Goal: Task Accomplishment & Management: Manage account settings

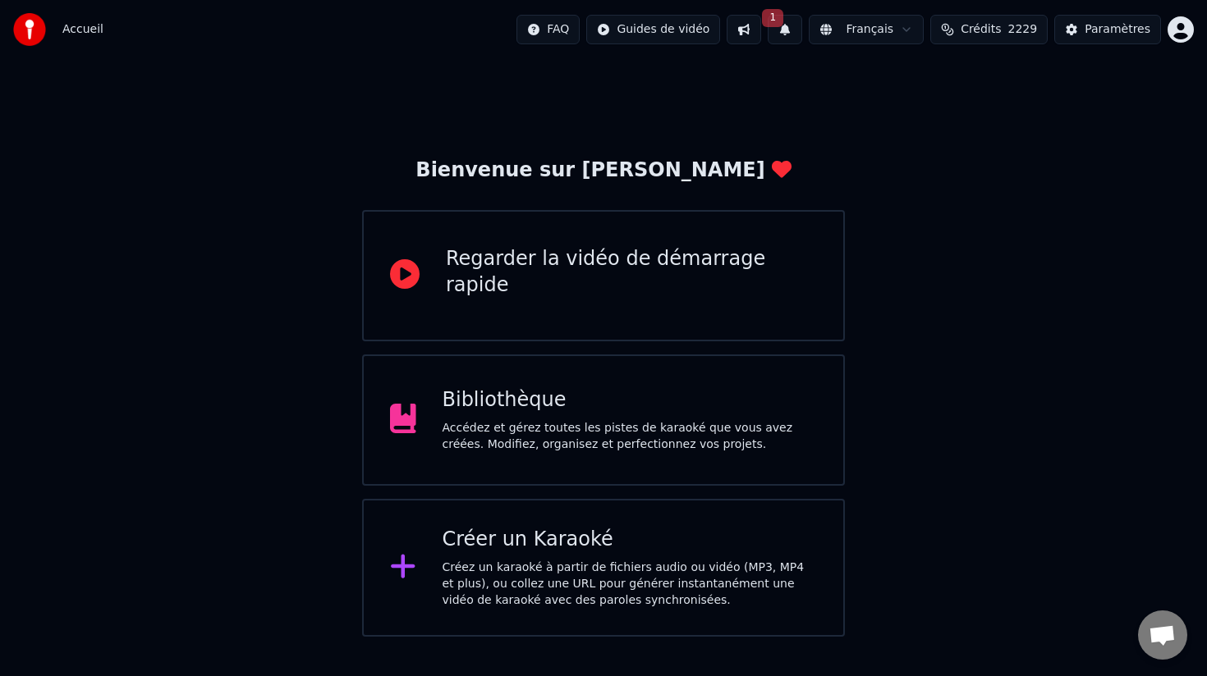
click at [787, 33] on button "1" at bounding box center [785, 30] width 34 height 30
click at [927, 82] on button "Mettre à Jour" at bounding box center [951, 81] width 103 height 30
